Goal: Task Accomplishment & Management: Complete application form

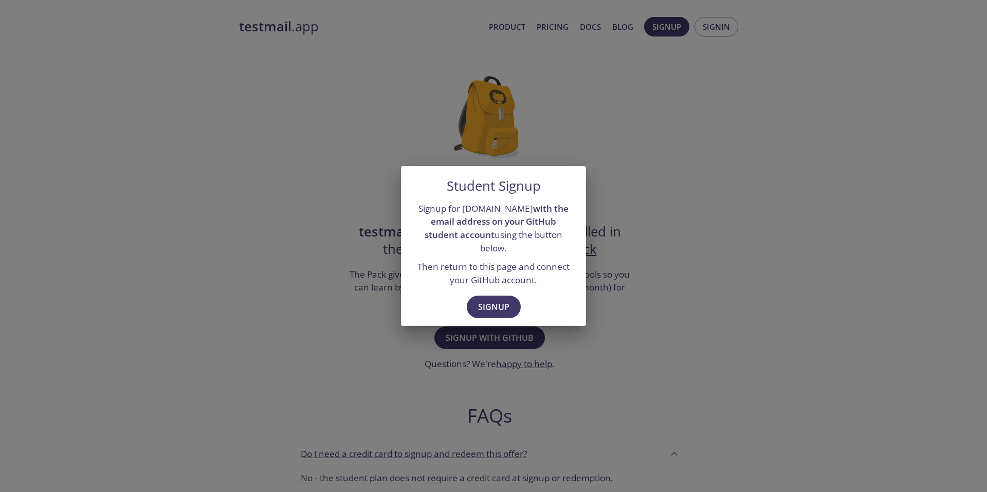
click at [510, 290] on div "Signup" at bounding box center [493, 307] width 185 height 35
click at [507, 300] on span "Signup" at bounding box center [493, 307] width 31 height 14
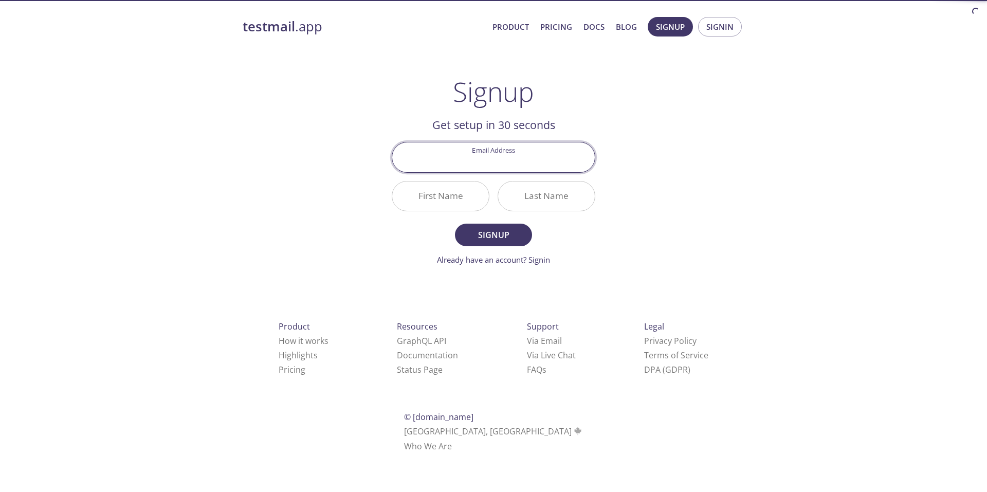
click at [499, 153] on input "Email Address" at bounding box center [493, 156] width 202 height 29
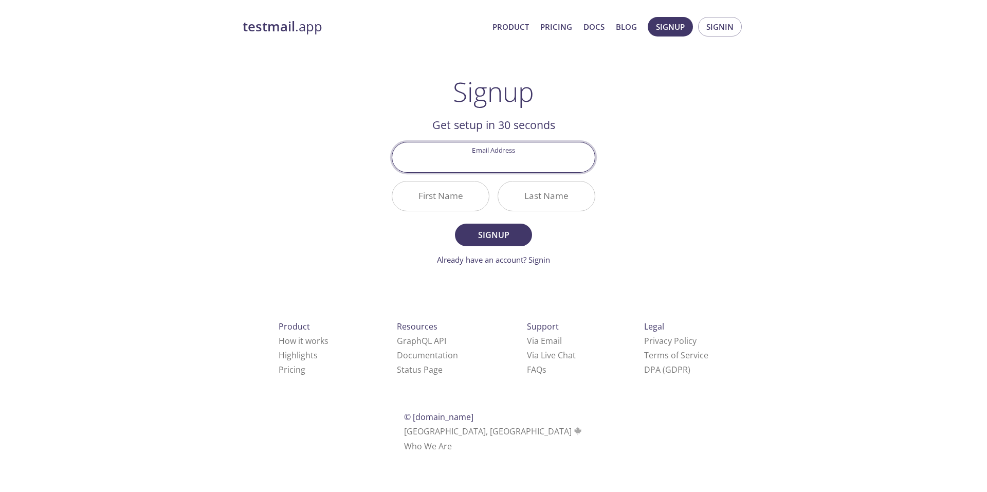
click at [626, 166] on div "testmail .app Product Pricing Docs Blog Signup Signin Signup Get setup in 30 se…" at bounding box center [493, 246] width 526 height 472
click at [501, 159] on input "Email Address" at bounding box center [493, 156] width 202 height 29
type input "[PERSON_NAME][EMAIL_ADDRESS][DOMAIN_NAME]"
click at [452, 198] on input "First Name" at bounding box center [440, 195] width 97 height 29
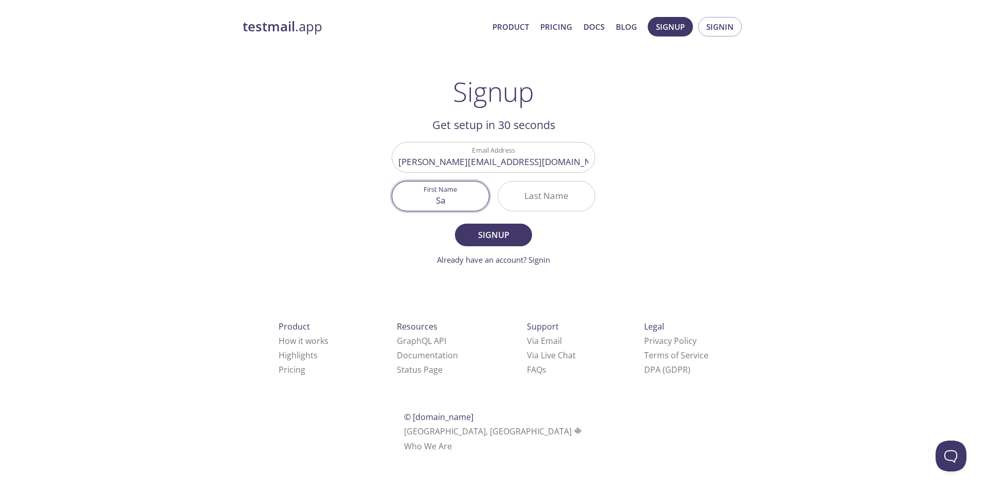
type input "S"
type input "[PERSON_NAME]"
click at [502, 231] on span "Signup" at bounding box center [493, 235] width 54 height 14
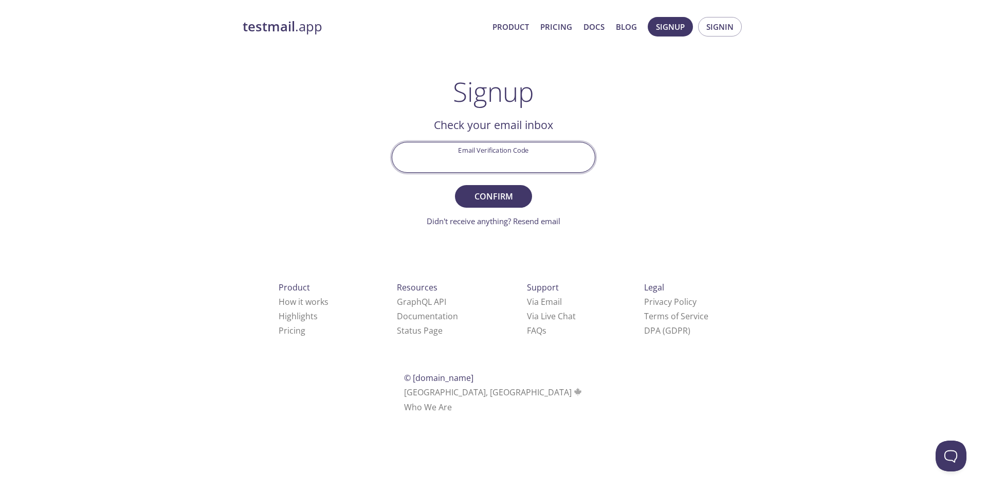
click at [460, 164] on input "Email Verification Code" at bounding box center [493, 156] width 202 height 29
paste input "VCSM1TZ"
type input "VCSM1TZ"
click at [499, 185] on button "Confirm" at bounding box center [493, 196] width 77 height 23
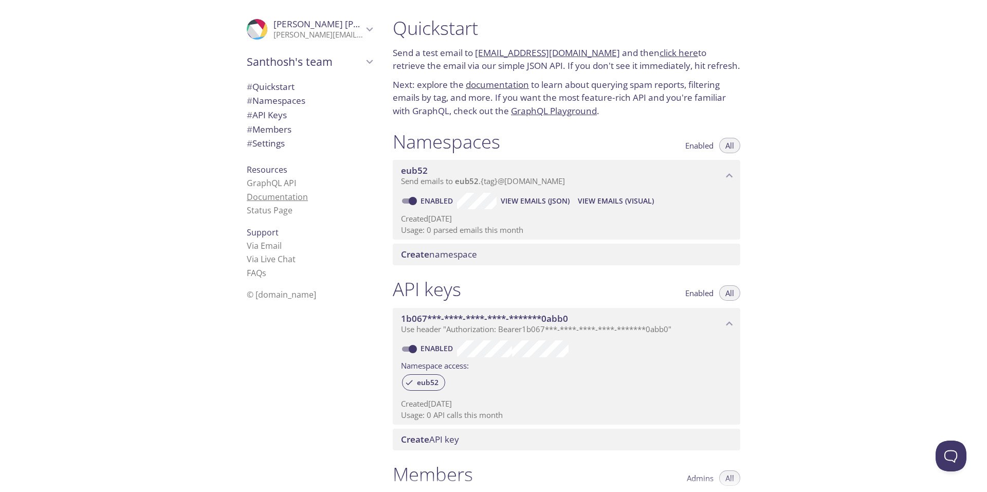
click at [263, 200] on link "Documentation" at bounding box center [277, 196] width 61 height 11
